Goal: Information Seeking & Learning: Learn about a topic

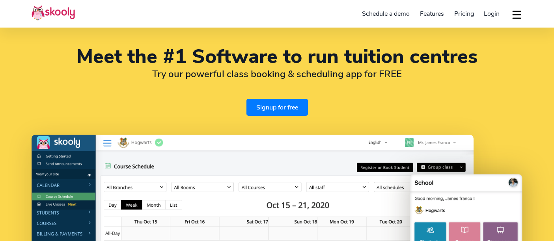
select select "en"
select select "44"
select select "[GEOGRAPHIC_DATA]"
select select "Europe/Jersey"
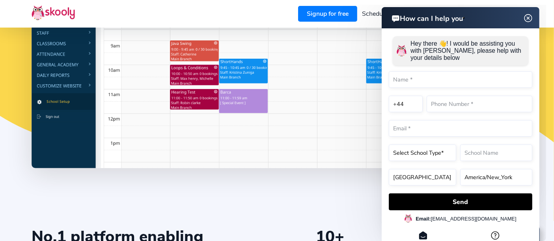
scroll to position [212, 0]
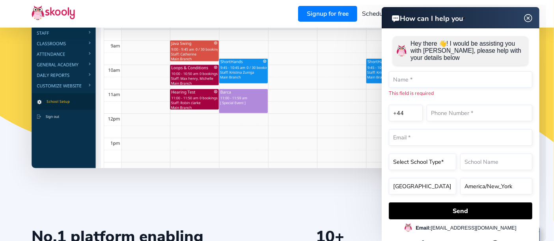
click at [527, 15] on img at bounding box center [528, 18] width 15 height 10
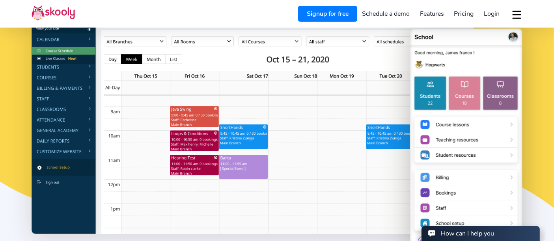
scroll to position [146, 0]
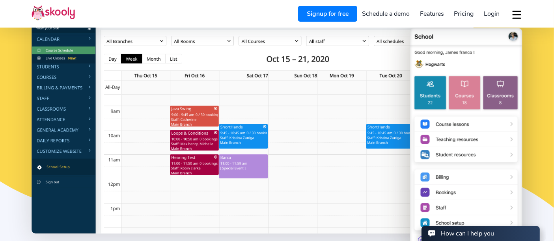
click at [55, 75] on img at bounding box center [253, 111] width 442 height 245
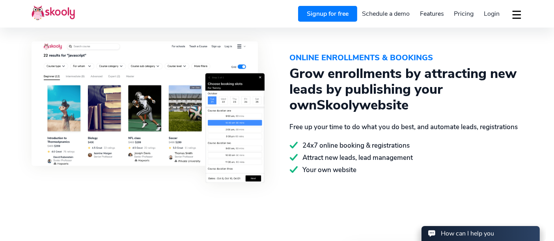
scroll to position [887, 0]
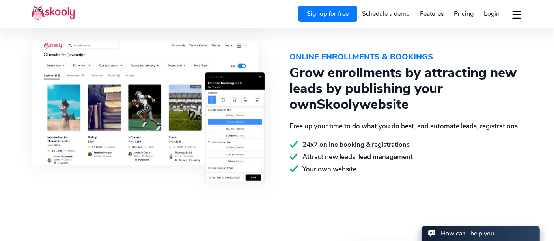
click at [514, 11] on button "dropdown menu" at bounding box center [516, 15] width 11 height 18
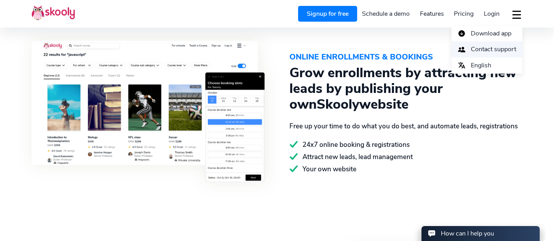
click at [499, 49] on span "Contact support" at bounding box center [493, 49] width 45 height 11
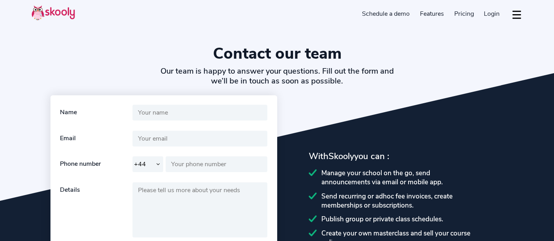
select select "44"
select select "en"
select select "44"
select select "[GEOGRAPHIC_DATA]"
select select "Europe/[GEOGRAPHIC_DATA]"
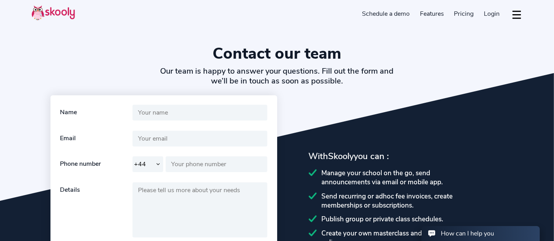
click at [457, 11] on span "Pricing" at bounding box center [464, 13] width 20 height 9
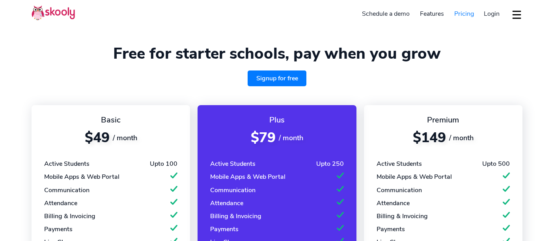
select select "en"
select select "44"
select select "[GEOGRAPHIC_DATA]"
select select "Europe/[GEOGRAPHIC_DATA]"
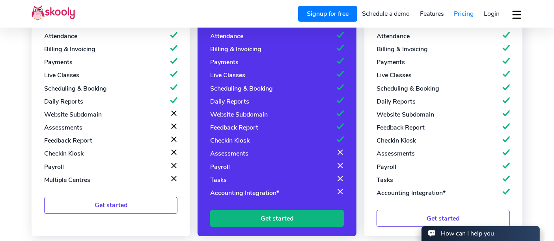
scroll to position [168, 0]
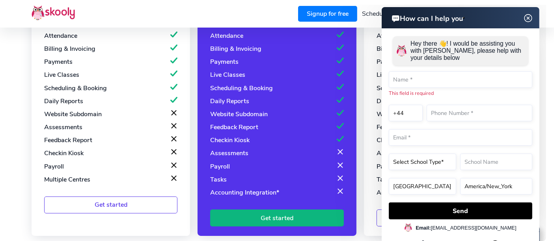
click at [530, 17] on img at bounding box center [528, 18] width 15 height 10
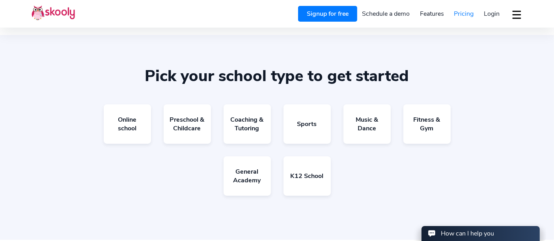
scroll to position [476, 0]
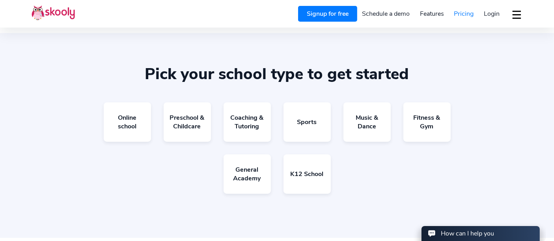
click at [501, 16] on link "Login" at bounding box center [492, 13] width 26 height 13
click at [517, 14] on button "dropdown menu" at bounding box center [516, 15] width 11 height 18
click at [472, 51] on span "Contact support" at bounding box center [493, 49] width 45 height 11
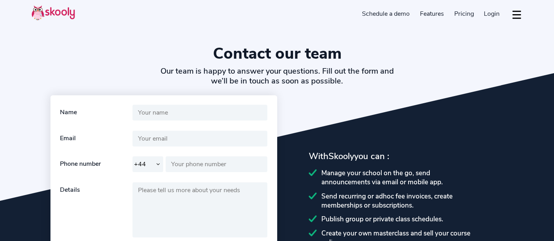
select select "44"
select select "en"
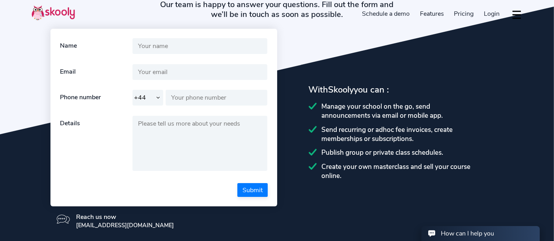
select select "44"
select select "[GEOGRAPHIC_DATA]"
select select "Europe/[GEOGRAPHIC_DATA]"
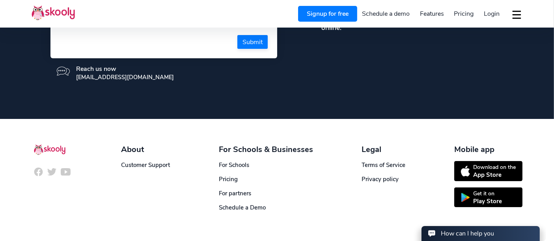
scroll to position [237, 0]
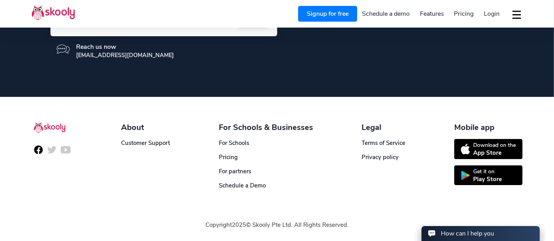
click at [38, 152] on img at bounding box center [39, 150] width 10 height 10
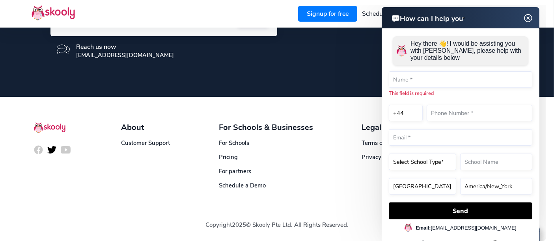
click at [52, 148] on img at bounding box center [52, 150] width 10 height 10
click at [68, 147] on img at bounding box center [66, 150] width 10 height 10
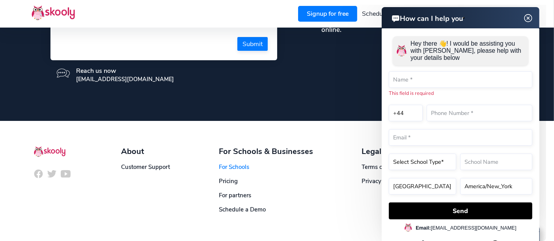
scroll to position [212, 0]
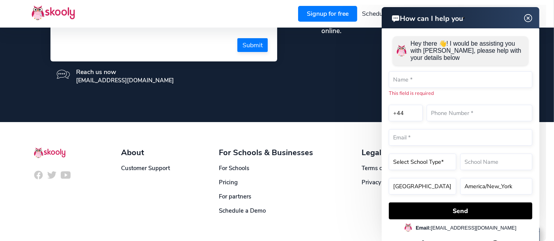
click at [532, 18] on img at bounding box center [528, 18] width 15 height 10
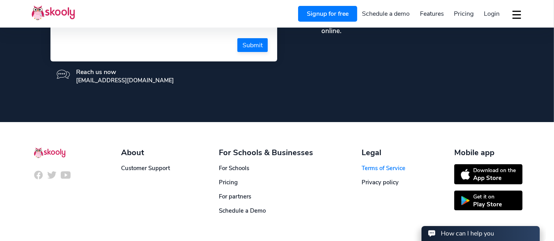
click at [383, 167] on link "Terms of Service" at bounding box center [384, 168] width 44 height 8
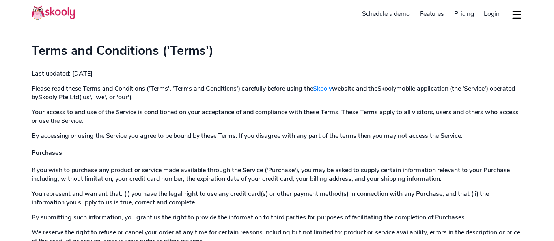
select select "en"
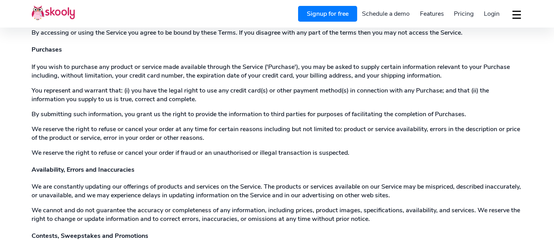
scroll to position [118, 0]
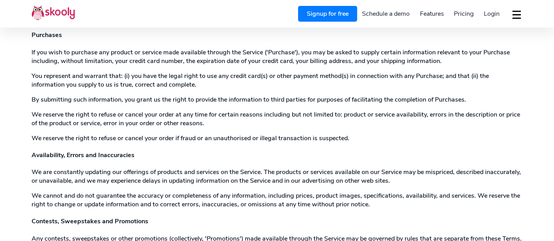
click at [518, 19] on button "dropdown menu" at bounding box center [516, 15] width 11 height 18
click at [377, 136] on p "We reserve the right to refuse or cancel your order if fraud or an unauthorised…" at bounding box center [277, 138] width 491 height 9
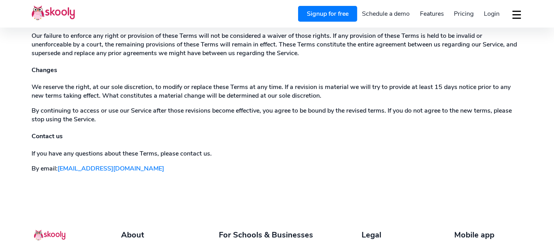
scroll to position [1429, 0]
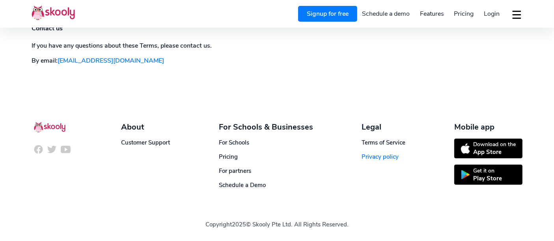
click at [379, 157] on link "Privacy policy" at bounding box center [380, 157] width 37 height 8
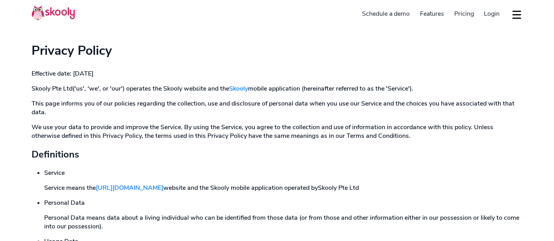
select select "en"
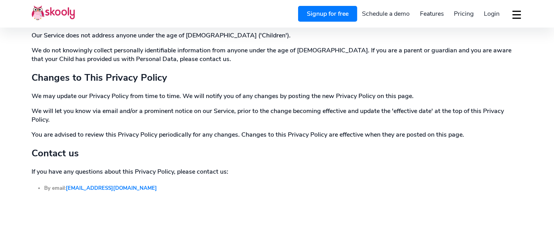
scroll to position [2587, 0]
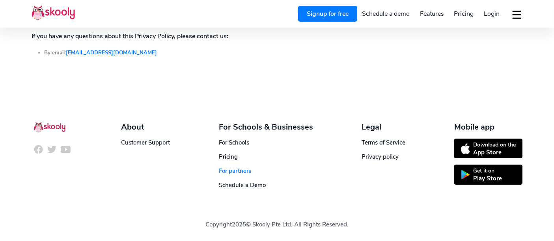
click at [240, 171] on link "For partners" at bounding box center [235, 171] width 32 height 8
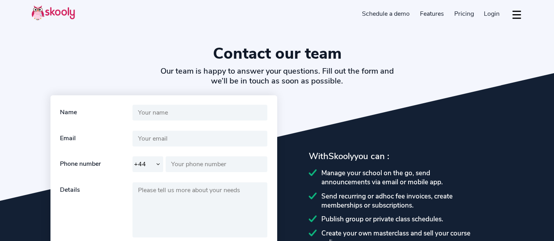
select select "44"
select select "en"
select select "44"
select select "[GEOGRAPHIC_DATA]"
select select "Europe/Jersey"
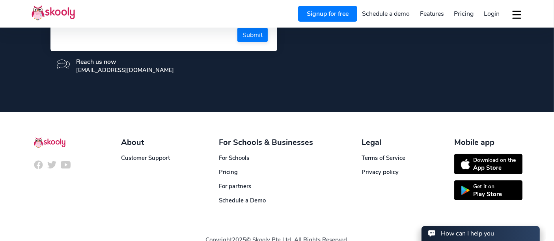
scroll to position [237, 0]
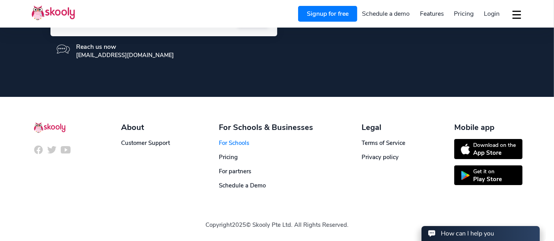
click at [233, 143] on link "For Schools" at bounding box center [234, 143] width 30 height 8
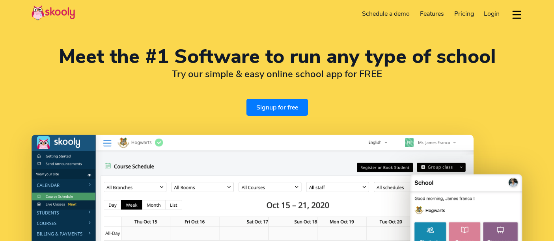
select select "en"
select select "44"
select select "[GEOGRAPHIC_DATA]"
select select "Europe/Jersey"
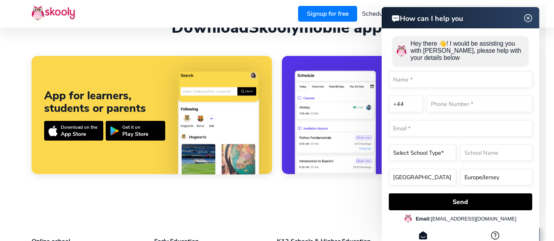
scroll to position [1620, 0]
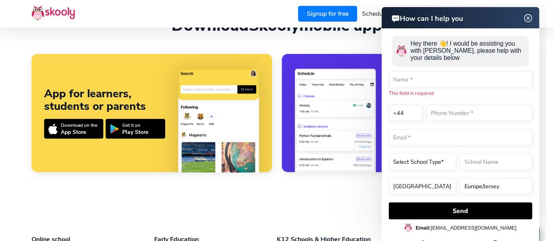
click at [309, 143] on img at bounding box center [336, 149] width 82 height 165
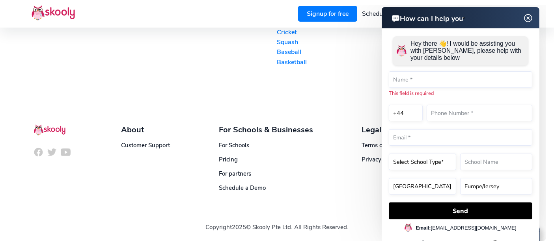
scroll to position [1984, 0]
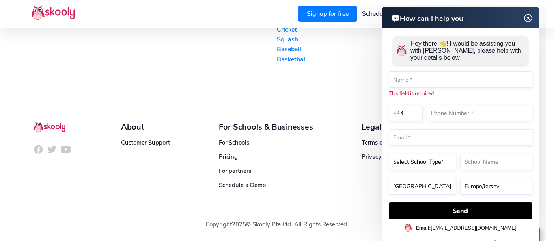
click at [528, 17] on img at bounding box center [528, 18] width 15 height 10
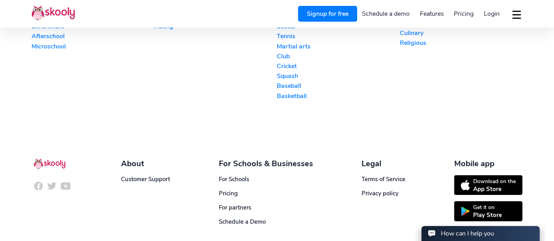
scroll to position [1947, 0]
